Goal: Transaction & Acquisition: Purchase product/service

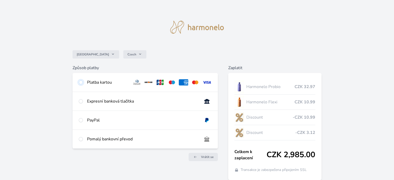
click at [81, 82] on input "radio" at bounding box center [81, 82] width 4 height 4
radio input "true"
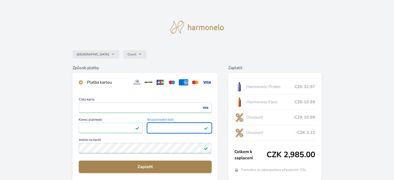
click at [105, 168] on span "Zaplatit" at bounding box center [145, 167] width 124 height 6
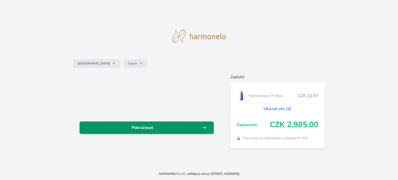
click at [109, 128] on span "Pokračovat" at bounding box center [143, 128] width 118 height 6
